Goal: Task Accomplishment & Management: Manage account settings

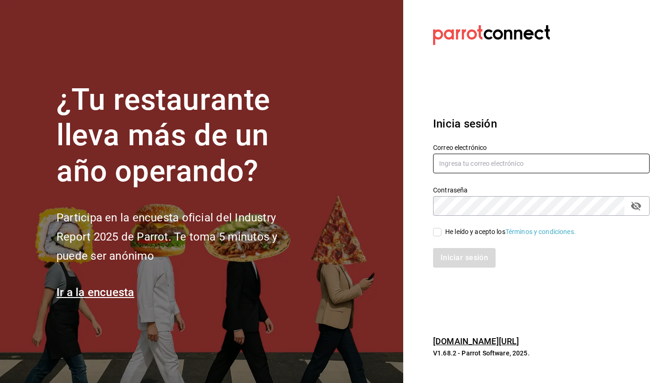
click at [514, 165] on input "text" at bounding box center [541, 164] width 217 height 20
type input "ricardo.lopez.icc@hotmail.com"
click at [644, 208] on button "passwordField" at bounding box center [637, 206] width 16 height 16
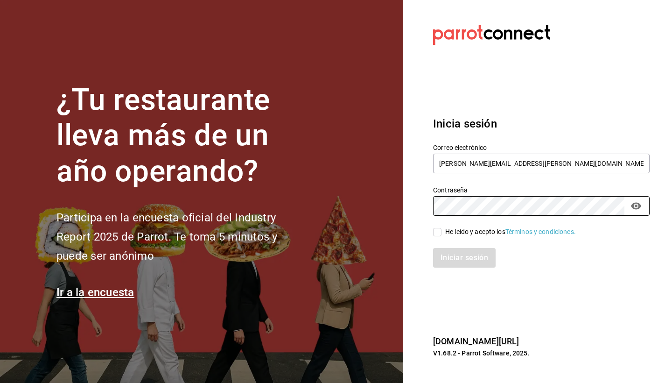
click at [435, 235] on input "He leído y acepto los Términos y condiciones." at bounding box center [437, 232] width 8 height 8
checkbox input "true"
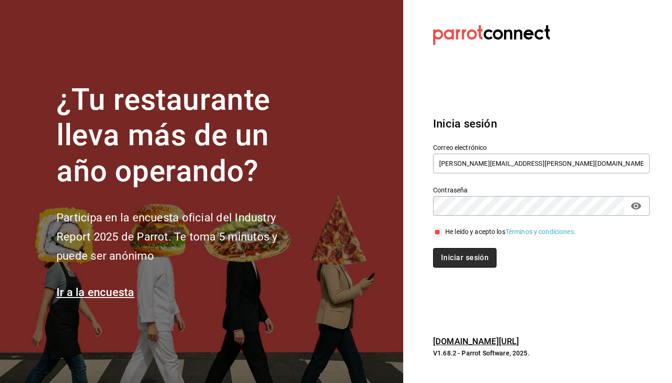
click at [460, 260] on button "Iniciar sesión" at bounding box center [465, 258] width 64 height 20
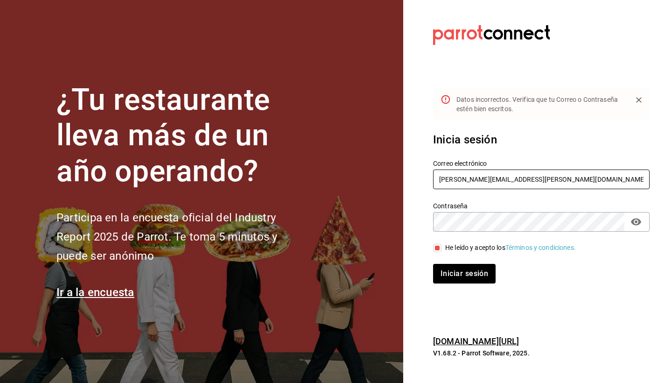
click at [462, 184] on input "ricardo.lopez.icc@hotmail.com" at bounding box center [541, 180] width 217 height 20
type input "[EMAIL_ADDRESS][DOMAIN_NAME]"
click at [454, 273] on button "Iniciar sesión" at bounding box center [465, 274] width 64 height 20
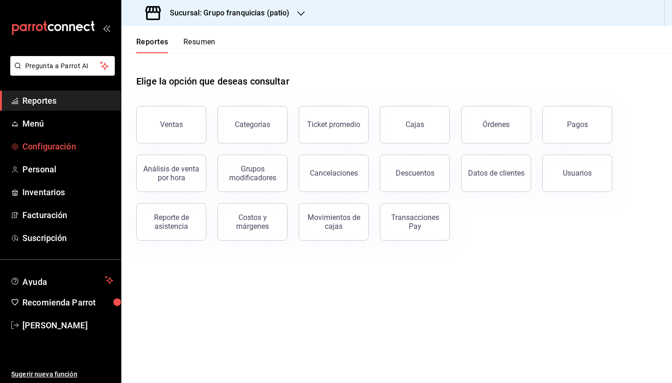
click at [56, 155] on link "Configuración" at bounding box center [60, 146] width 121 height 20
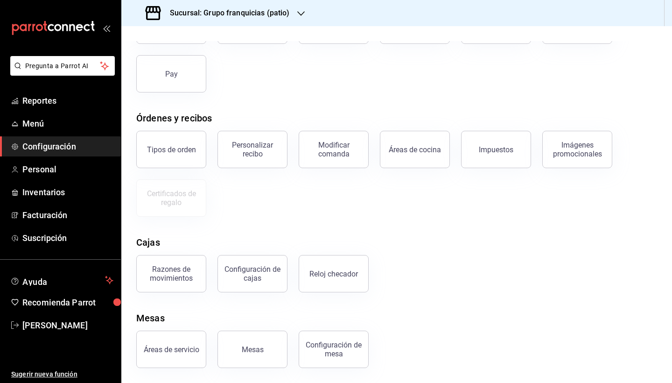
scroll to position [91, 0]
click at [43, 245] on link "Suscripción" at bounding box center [60, 238] width 121 height 20
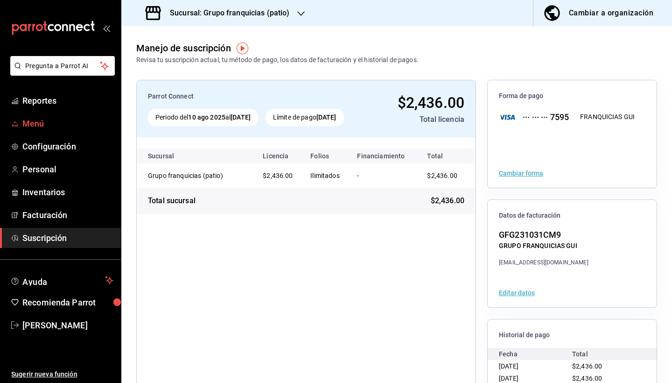
click at [42, 131] on link "Menú" at bounding box center [60, 123] width 121 height 20
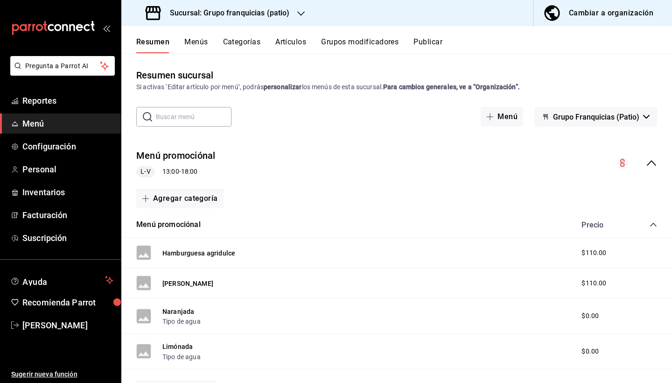
click at [625, 117] on span "Grupo Franquicias (Patio)" at bounding box center [596, 117] width 86 height 9
click at [594, 135] on li "Grupo Franquicias (Patio)" at bounding box center [597, 141] width 102 height 22
click at [60, 155] on link "Configuración" at bounding box center [60, 146] width 121 height 20
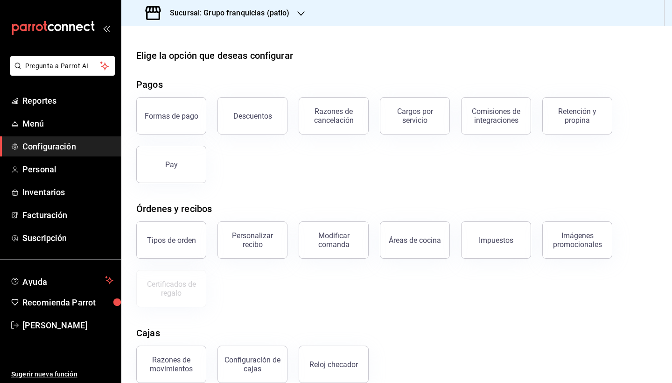
click at [52, 153] on link "Configuración" at bounding box center [60, 146] width 121 height 20
click at [44, 170] on span "Personal" at bounding box center [67, 169] width 91 height 13
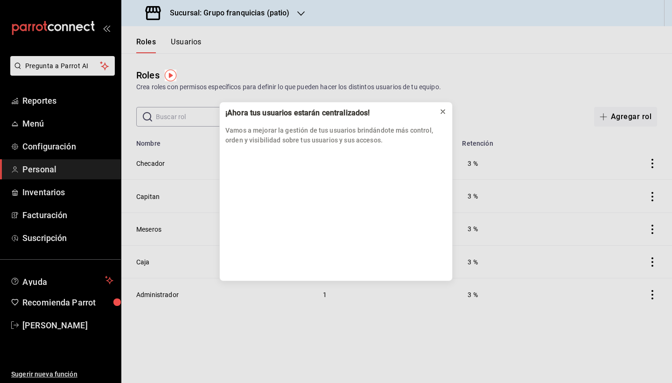
click at [445, 116] on div at bounding box center [442, 111] width 7 height 9
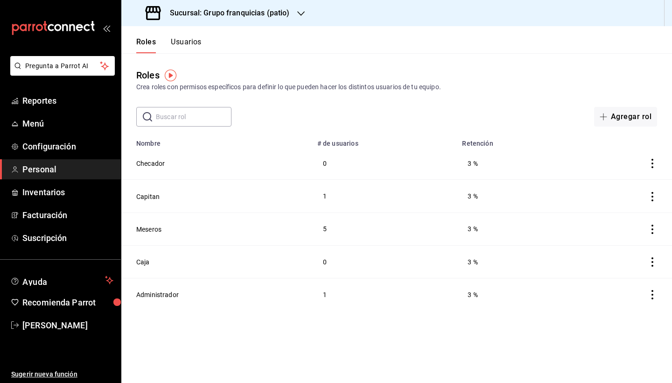
click at [181, 41] on button "Usuarios" at bounding box center [186, 45] width 31 height 16
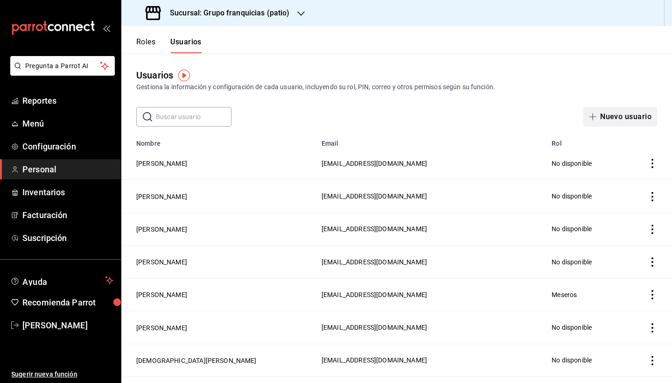
click at [628, 122] on button "Nuevo usuario" at bounding box center [621, 117] width 74 height 20
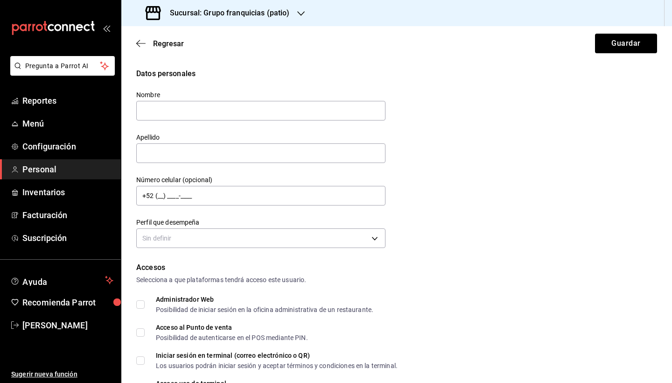
click at [628, 122] on div "Datos personales Nombre Apellido Número celular (opcional) +52 (__) ____-____ P…" at bounding box center [396, 159] width 521 height 183
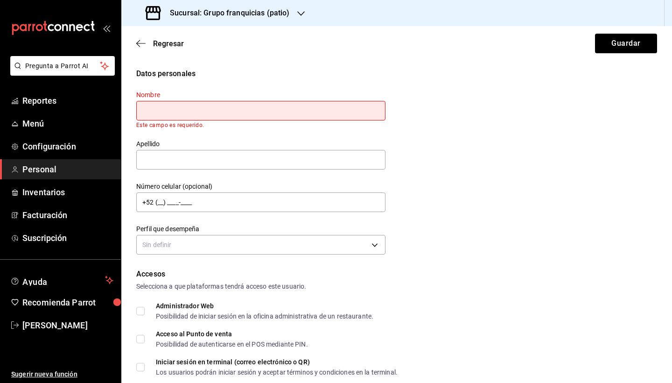
click at [171, 112] on input "text" at bounding box center [260, 111] width 249 height 20
type input "Camila"
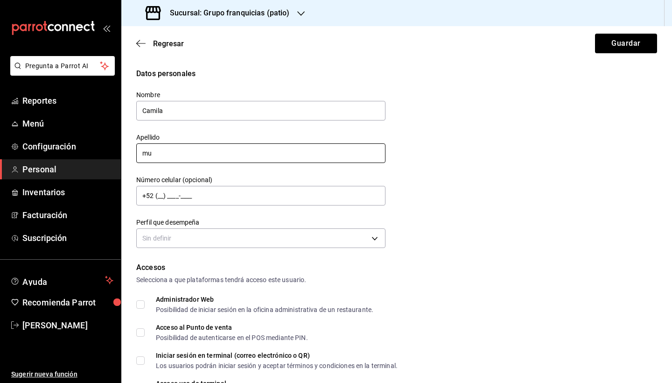
type input "m"
type input "N"
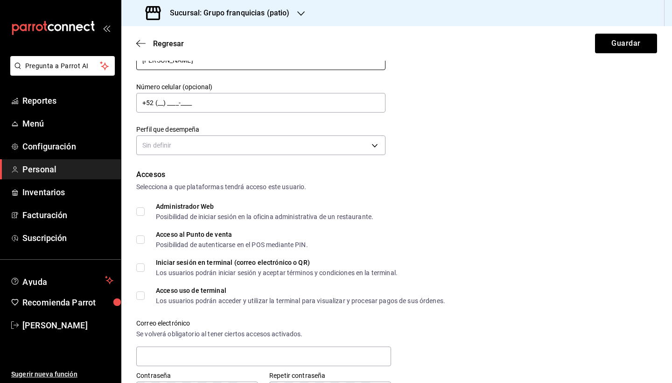
scroll to position [98, 0]
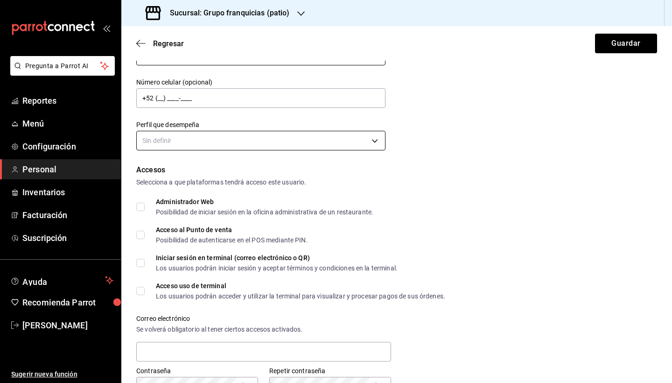
type input "[PERSON_NAME]"
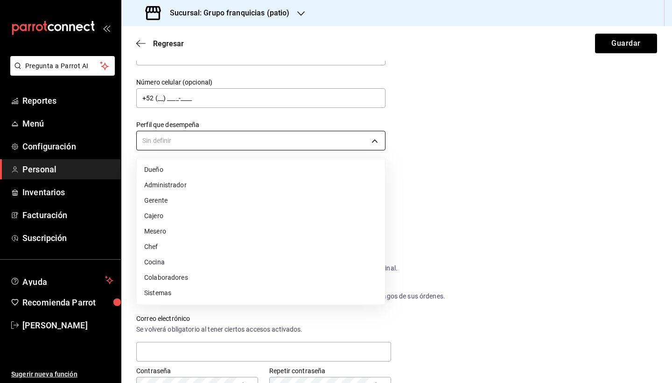
click at [217, 139] on body "Pregunta a Parrot AI Reportes Menú Configuración Personal Inventarios Facturaci…" at bounding box center [336, 191] width 672 height 383
click at [172, 230] on li "Mesero" at bounding box center [261, 231] width 248 height 15
type input "WAITER"
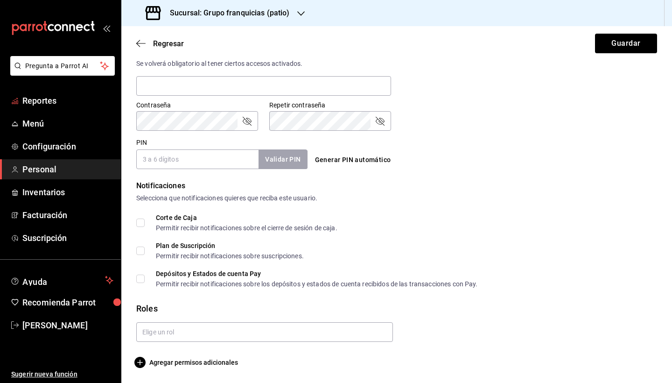
scroll to position [363, 0]
click at [171, 115] on div "Accesos Selecciona a que plataformas tendrá acceso este usuario. Administrador …" at bounding box center [396, 34] width 521 height 270
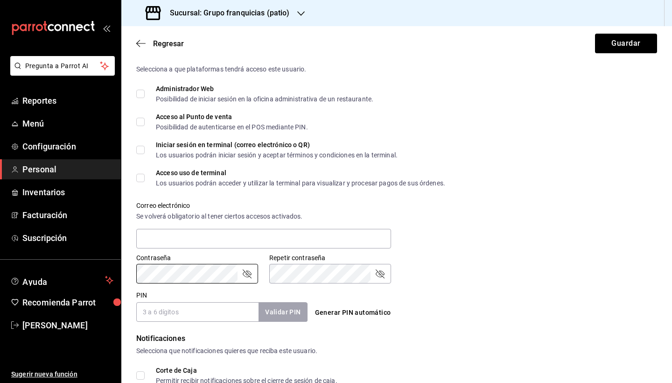
scroll to position [230, 0]
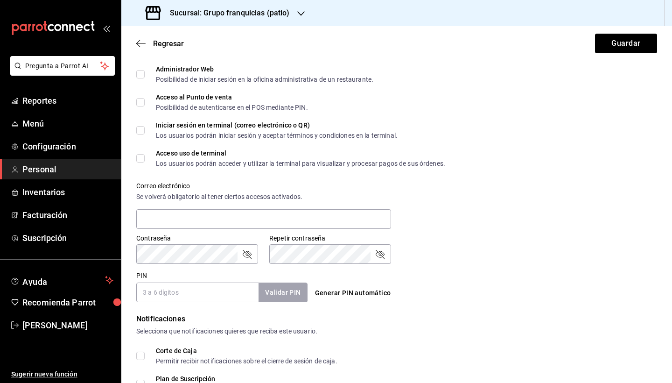
click at [172, 294] on input "PIN" at bounding box center [197, 293] width 122 height 20
type input "0099"
click at [269, 291] on button "Validar PIN" at bounding box center [282, 293] width 49 height 20
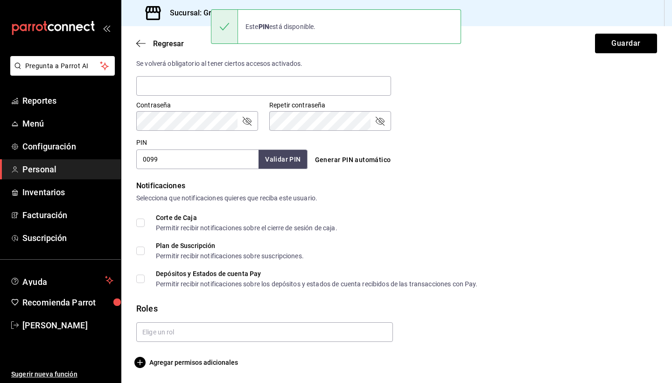
scroll to position [0, 0]
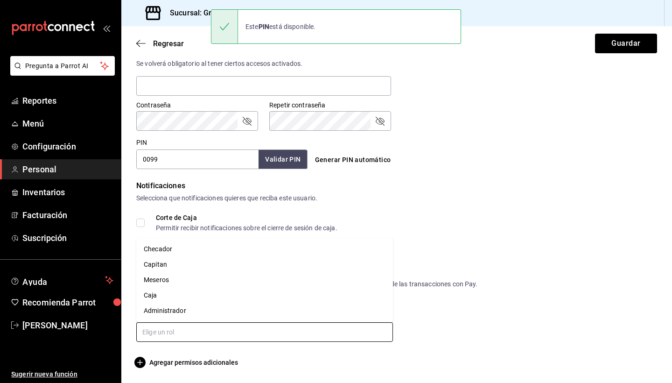
click at [186, 337] on input "text" at bounding box center [264, 332] width 257 height 20
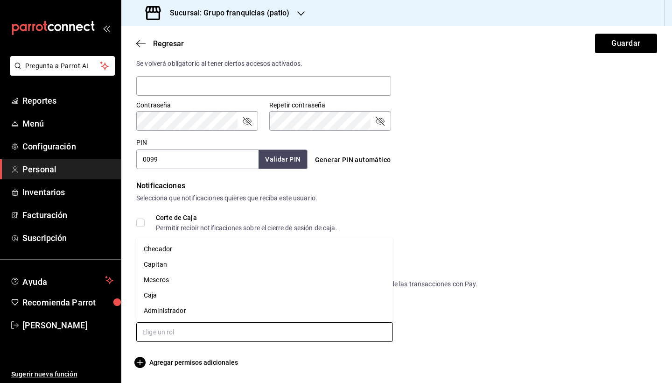
click at [199, 283] on li "Meseros" at bounding box center [264, 279] width 257 height 15
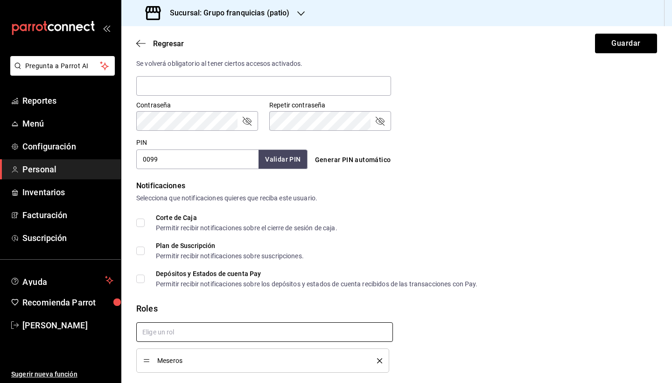
checkbox input "true"
click at [627, 39] on button "Guardar" at bounding box center [626, 44] width 62 height 20
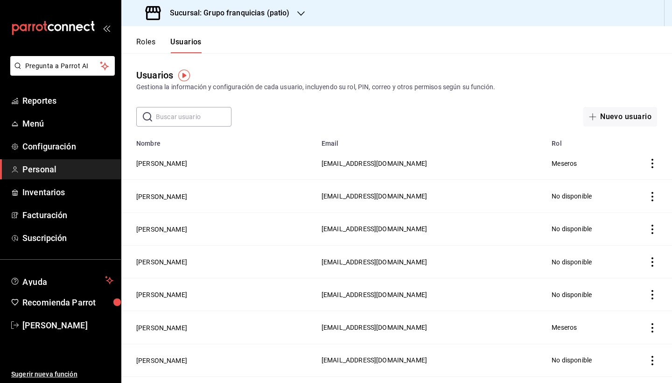
click at [196, 120] on input "text" at bounding box center [194, 116] width 76 height 19
click at [609, 119] on button "Nuevo usuario" at bounding box center [621, 117] width 74 height 20
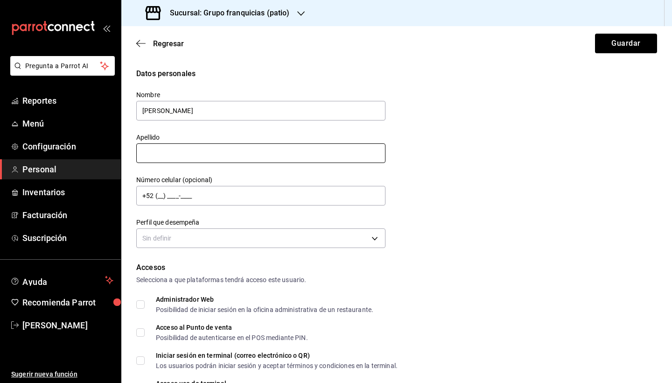
type input "[PERSON_NAME]"
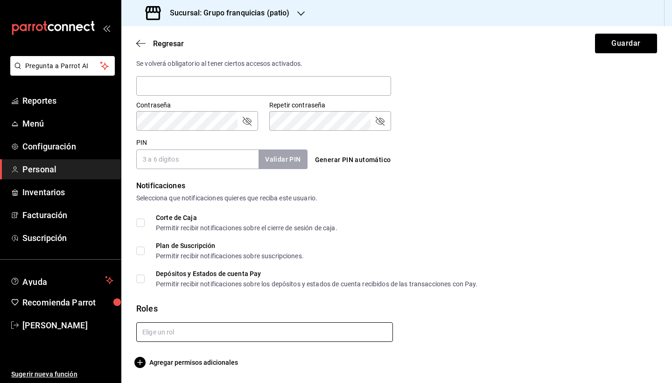
click at [199, 339] on input "text" at bounding box center [264, 332] width 257 height 20
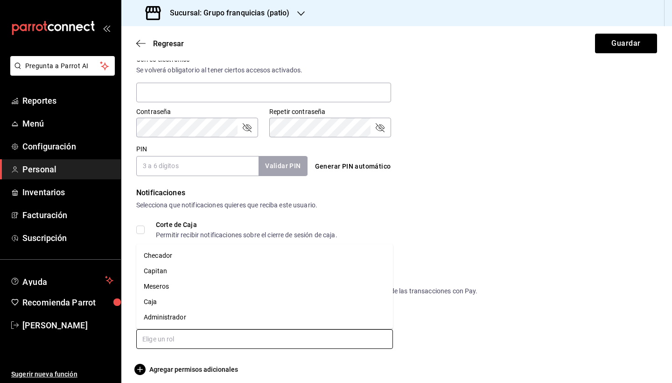
click at [202, 284] on li "Meseros" at bounding box center [264, 286] width 257 height 15
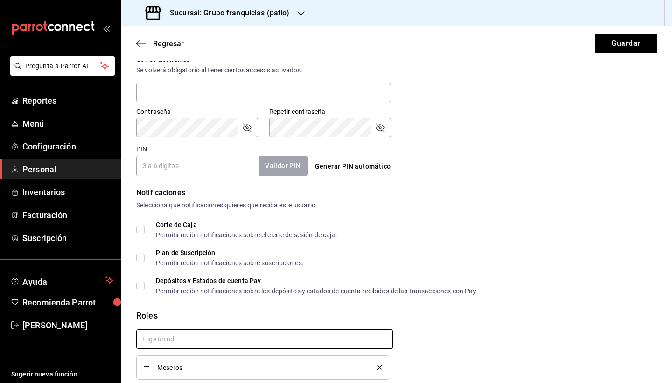
checkbox input "true"
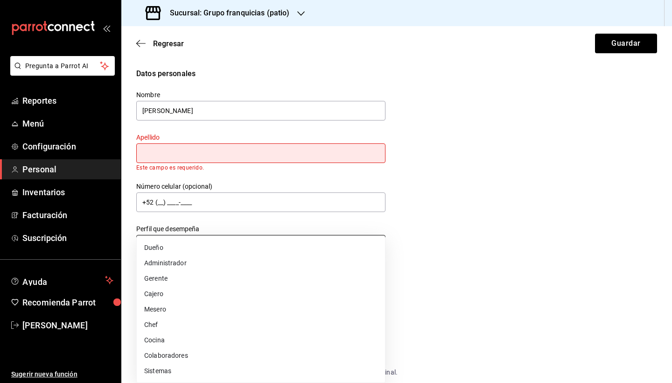
click at [222, 240] on body "Pregunta a Parrot AI Reportes Menú Configuración Personal Inventarios Facturaci…" at bounding box center [336, 191] width 672 height 383
click at [203, 310] on li "Mesero" at bounding box center [261, 309] width 248 height 15
type input "WAITER"
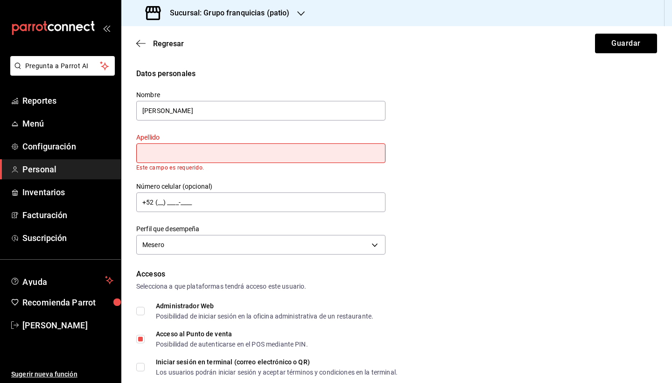
click at [315, 152] on input "text" at bounding box center [260, 153] width 249 height 20
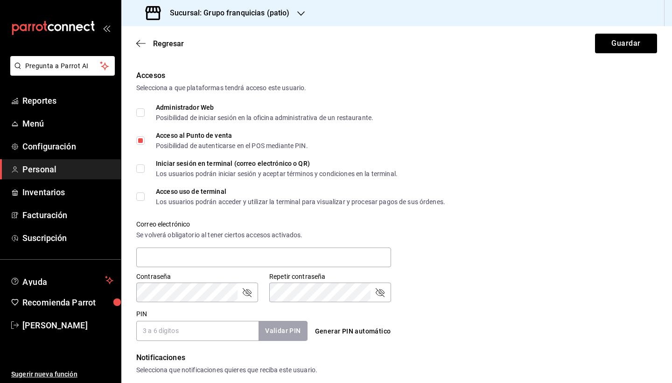
scroll to position [235, 0]
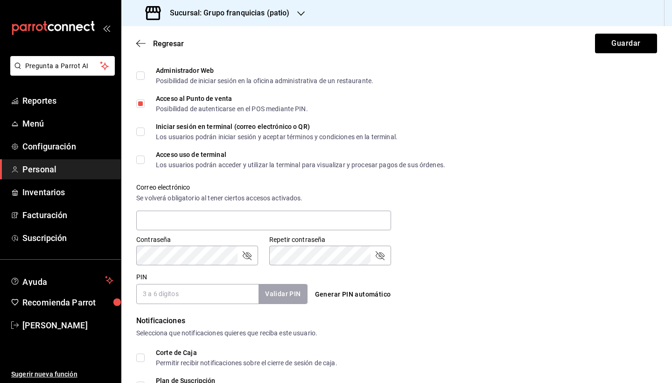
type input "Flores"
click at [202, 290] on input "PIN" at bounding box center [197, 294] width 122 height 20
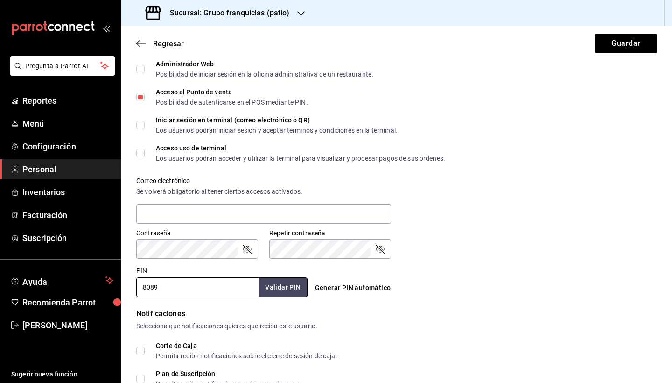
type input "8089"
click at [274, 299] on form "Datos personales Nombre [PERSON_NAME] [PERSON_NAME] Número celular (opcional) +…" at bounding box center [396, 180] width 521 height 694
click at [276, 293] on button "Validar PIN" at bounding box center [282, 287] width 49 height 20
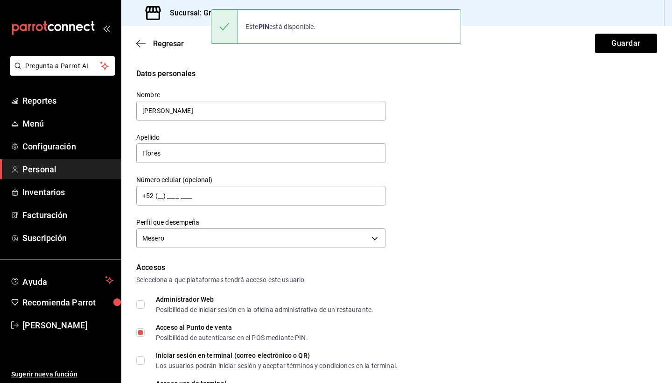
scroll to position [0, 0]
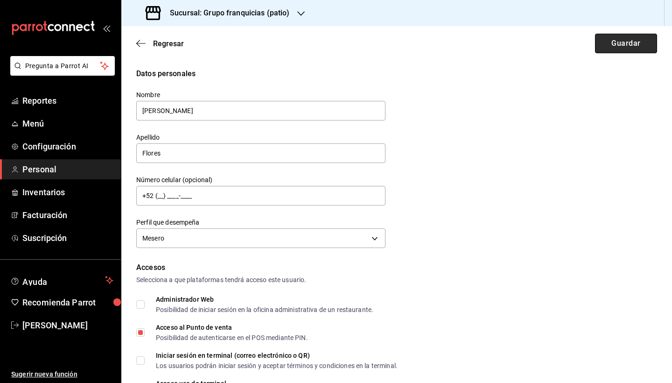
click at [615, 43] on button "Guardar" at bounding box center [626, 44] width 62 height 20
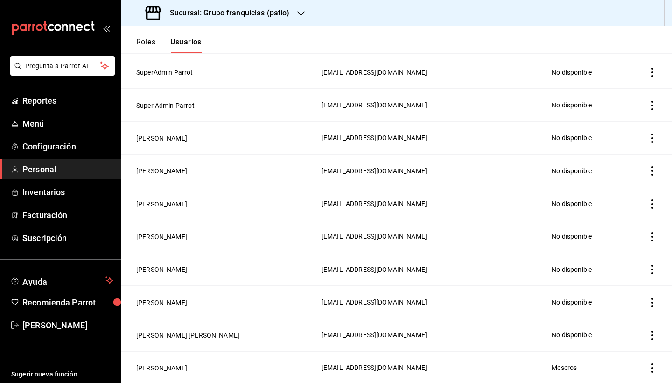
scroll to position [552, 0]
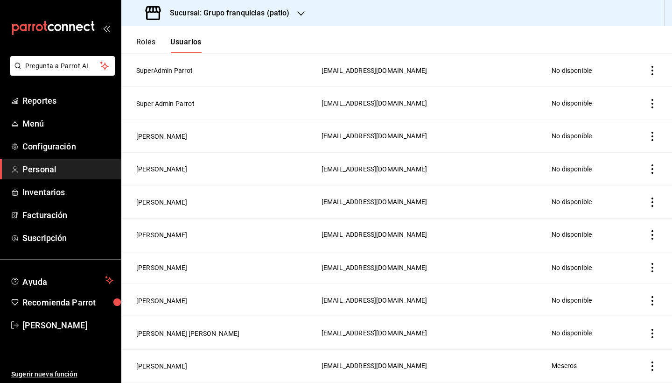
click at [651, 202] on icon "actions" at bounding box center [652, 202] width 9 height 9
click at [630, 214] on span "Eliminar" at bounding box center [619, 214] width 24 height 7
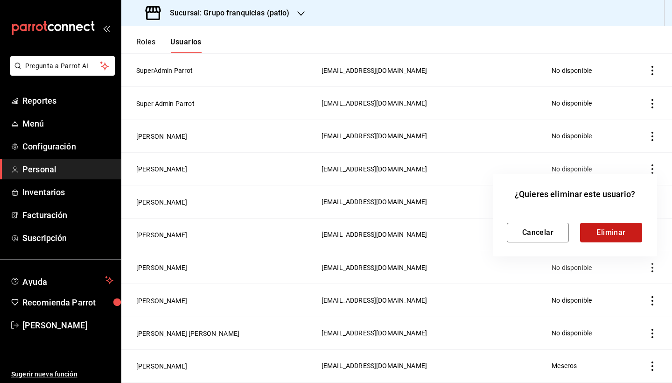
click at [616, 226] on button "Eliminar" at bounding box center [611, 233] width 62 height 20
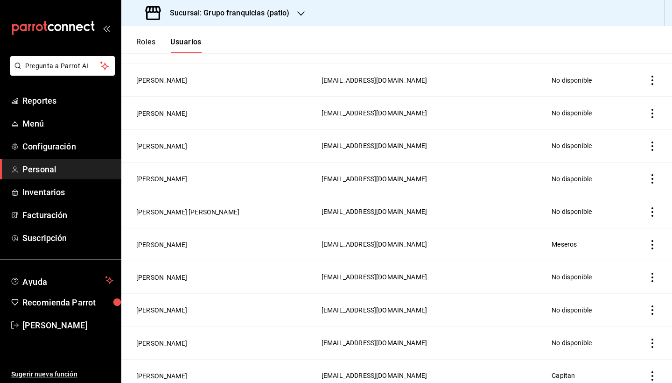
scroll to position [643, 0]
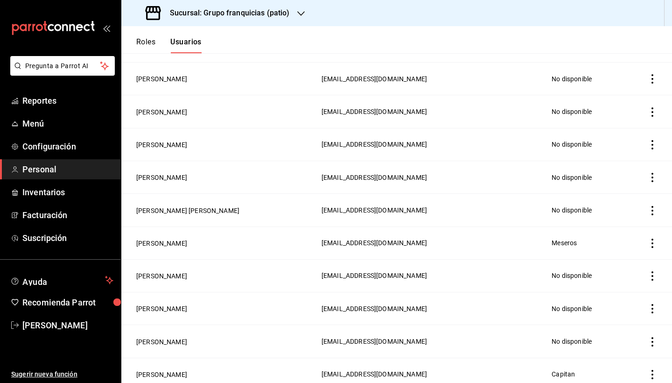
click at [652, 178] on icon "actions" at bounding box center [653, 177] width 2 height 9
click at [621, 193] on span "Eliminar" at bounding box center [619, 190] width 24 height 7
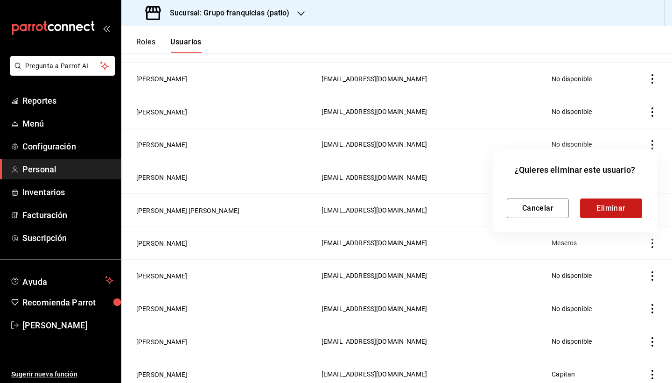
click at [606, 210] on button "Eliminar" at bounding box center [611, 208] width 62 height 20
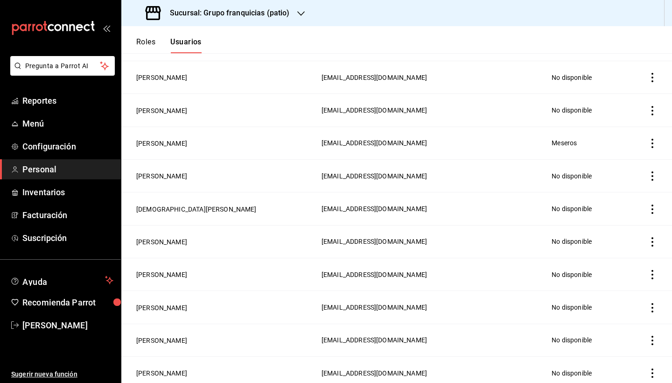
scroll to position [219, 0]
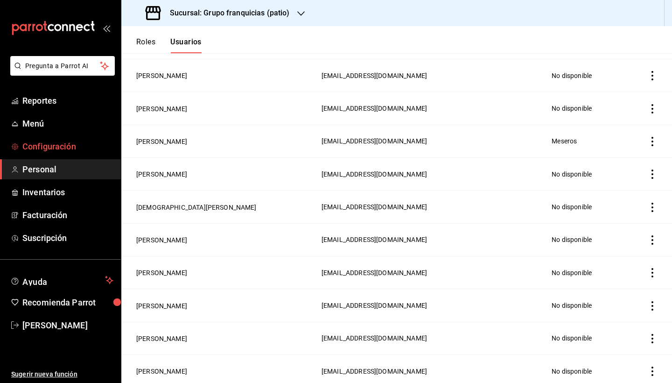
click at [30, 145] on span "Configuración" at bounding box center [67, 146] width 91 height 13
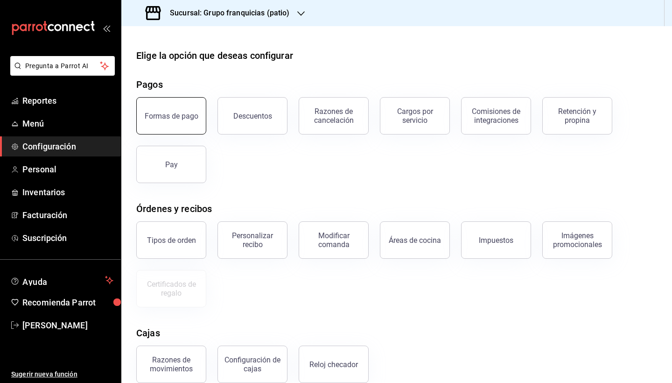
click at [175, 114] on div "Formas de pago" at bounding box center [172, 116] width 54 height 9
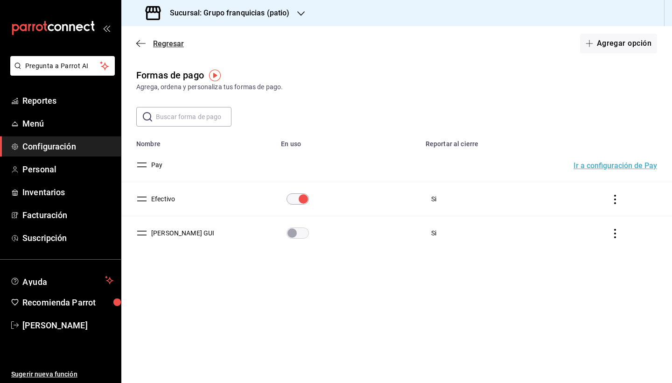
click at [145, 44] on icon "button" at bounding box center [140, 43] width 9 height 8
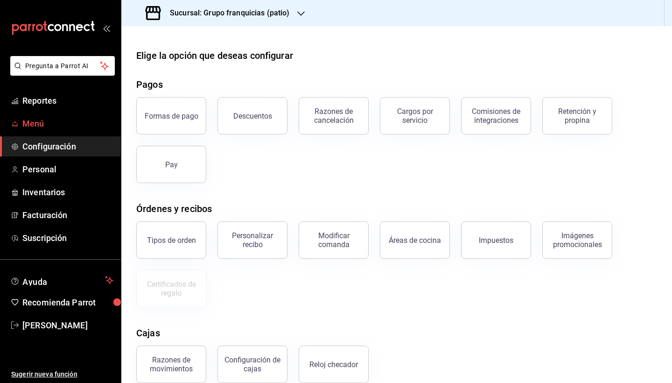
click at [46, 126] on span "Menú" at bounding box center [67, 123] width 91 height 13
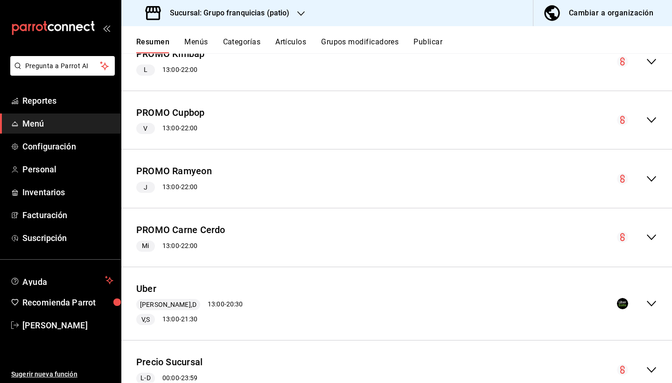
scroll to position [454, 0]
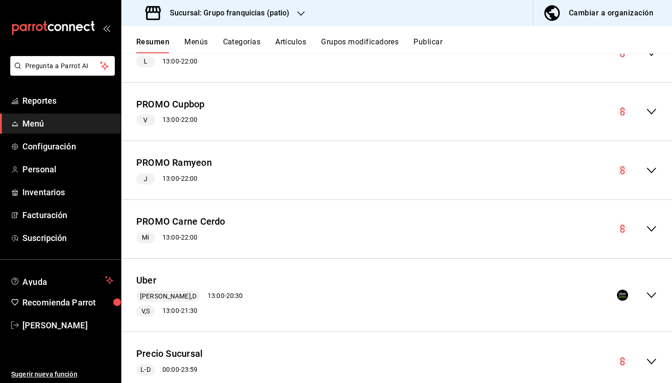
click at [657, 299] on div "Uber [PERSON_NAME],D 13:00 - 20:30 V,S 13:00 - 21:30" at bounding box center [396, 295] width 551 height 58
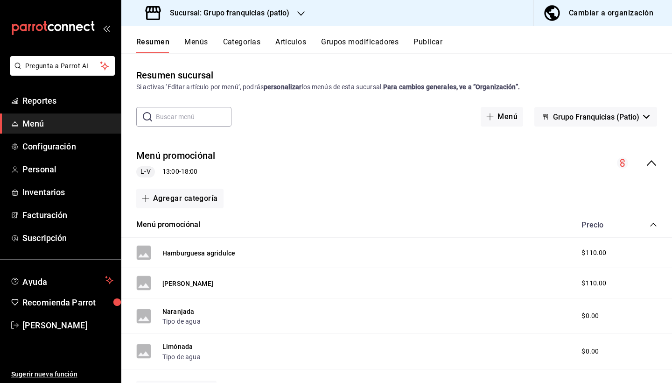
scroll to position [0, 0]
click at [52, 154] on link "Configuración" at bounding box center [60, 146] width 121 height 20
